Goal: Use online tool/utility: Utilize a website feature to perform a specific function

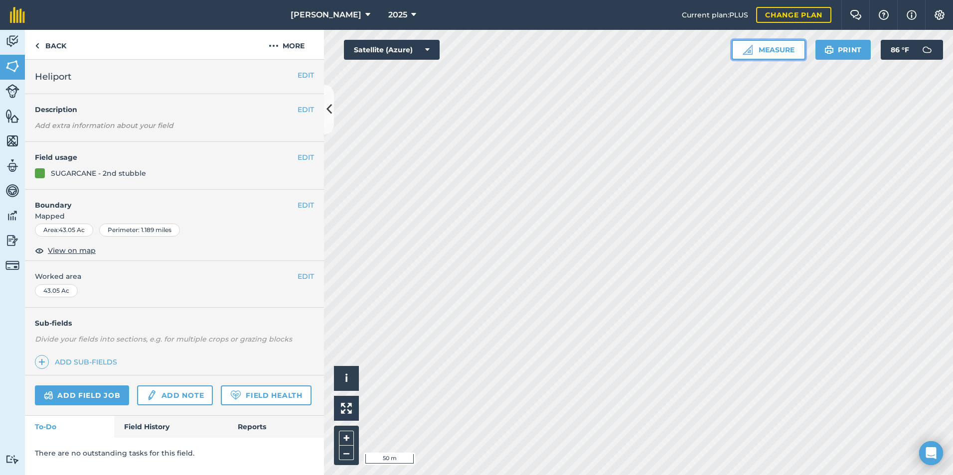
click at [739, 51] on button "Measure" at bounding box center [768, 50] width 74 height 20
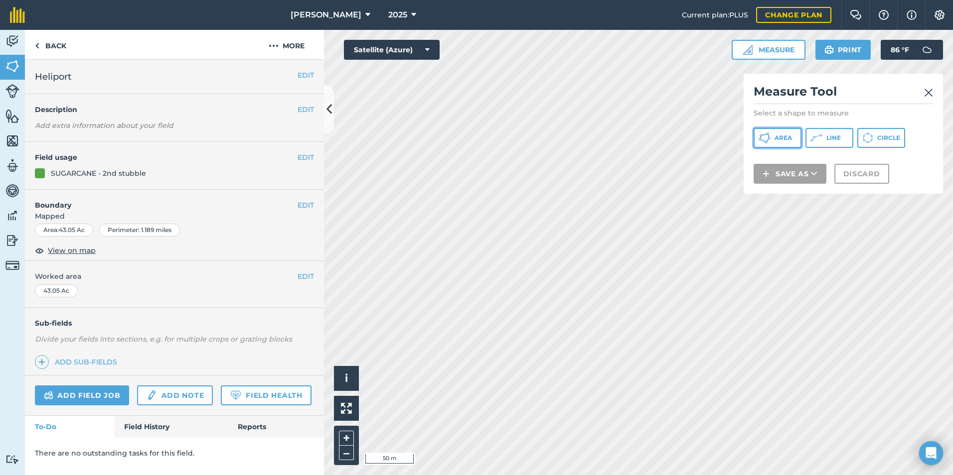
click at [774, 141] on button "Area" at bounding box center [777, 138] width 48 height 20
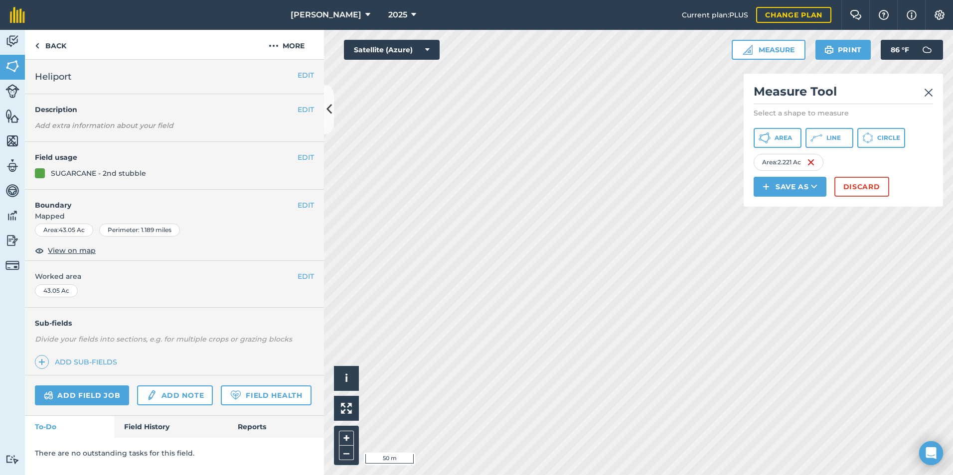
click at [931, 94] on img at bounding box center [928, 93] width 9 height 12
